Goal: Entertainment & Leisure: Consume media (video, audio)

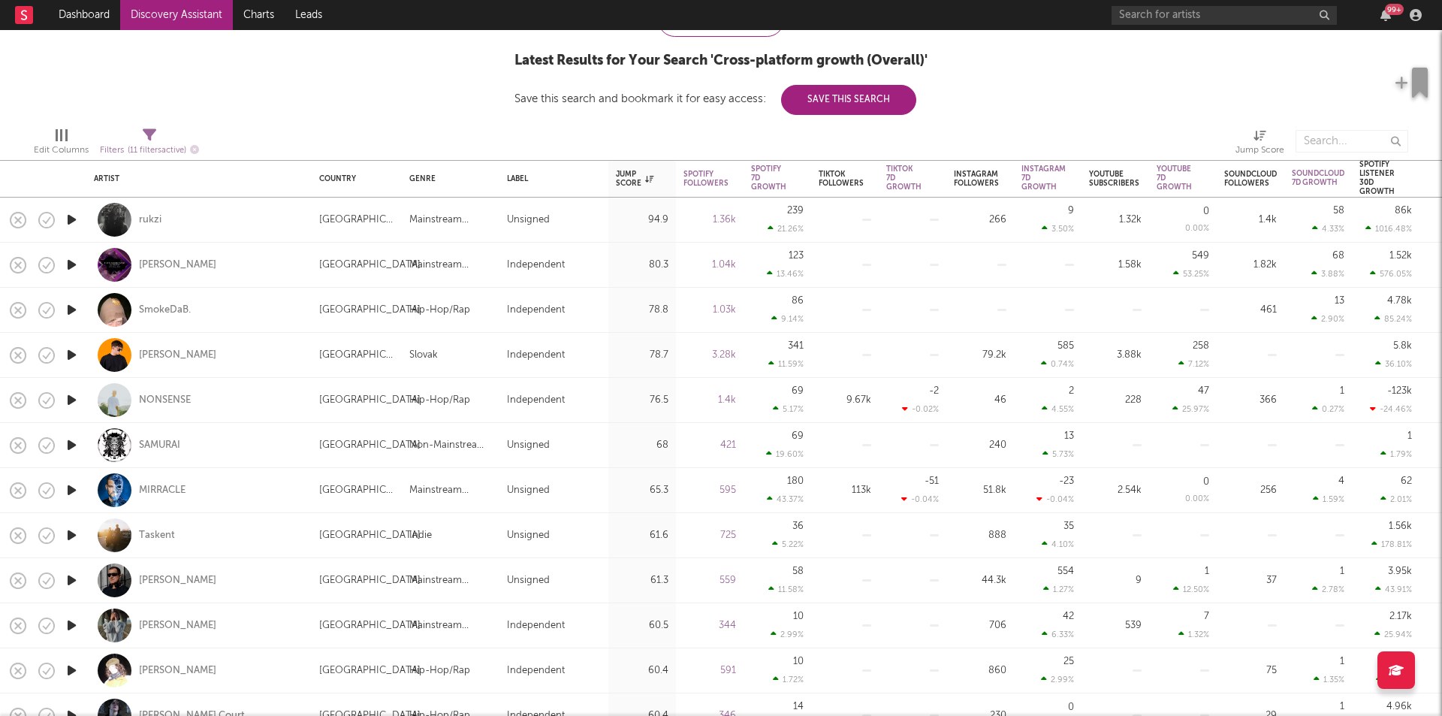
click at [70, 222] on icon "button" at bounding box center [72, 219] width 16 height 19
click at [70, 222] on icon "button" at bounding box center [71, 219] width 14 height 19
click at [75, 312] on icon "button" at bounding box center [72, 309] width 16 height 19
click at [73, 312] on icon "button" at bounding box center [71, 309] width 14 height 19
click at [68, 305] on icon "button" at bounding box center [72, 309] width 16 height 19
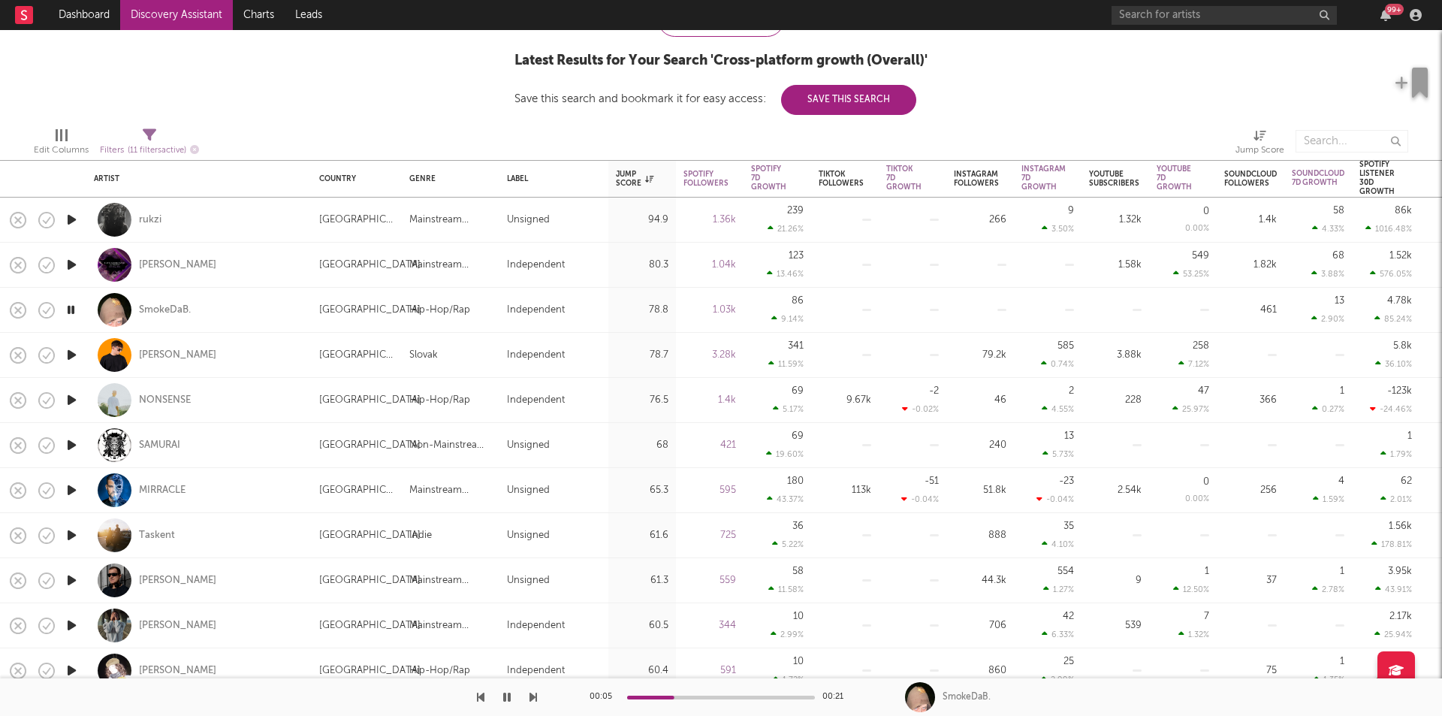
click at [72, 306] on icon "button" at bounding box center [71, 309] width 14 height 19
click at [72, 399] on icon "button" at bounding box center [72, 400] width 16 height 19
click at [656, 699] on div "00:03 00:27" at bounding box center [721, 697] width 263 height 38
click at [662, 697] on div at bounding box center [721, 698] width 188 height 4
click at [504, 699] on icon "button" at bounding box center [507, 697] width 8 height 12
